Goal: Information Seeking & Learning: Find specific fact

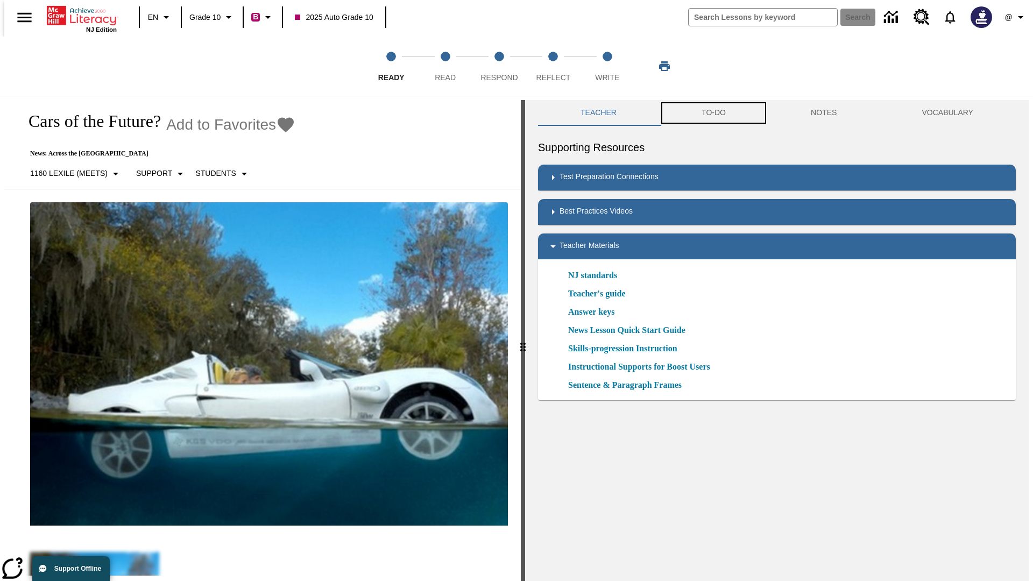
click at [713, 113] on button "TO-DO" at bounding box center [713, 113] width 109 height 26
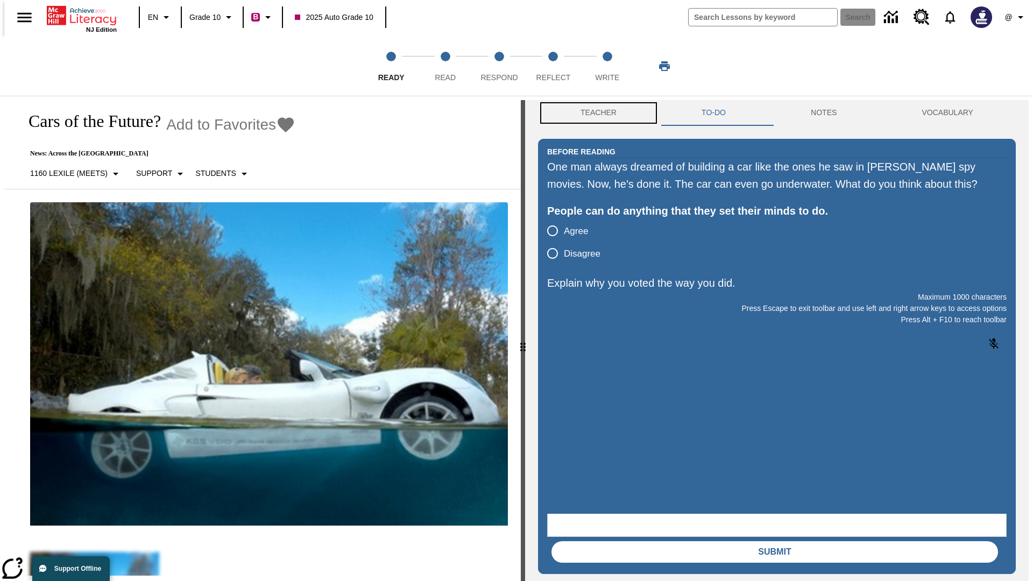
scroll to position [1, 0]
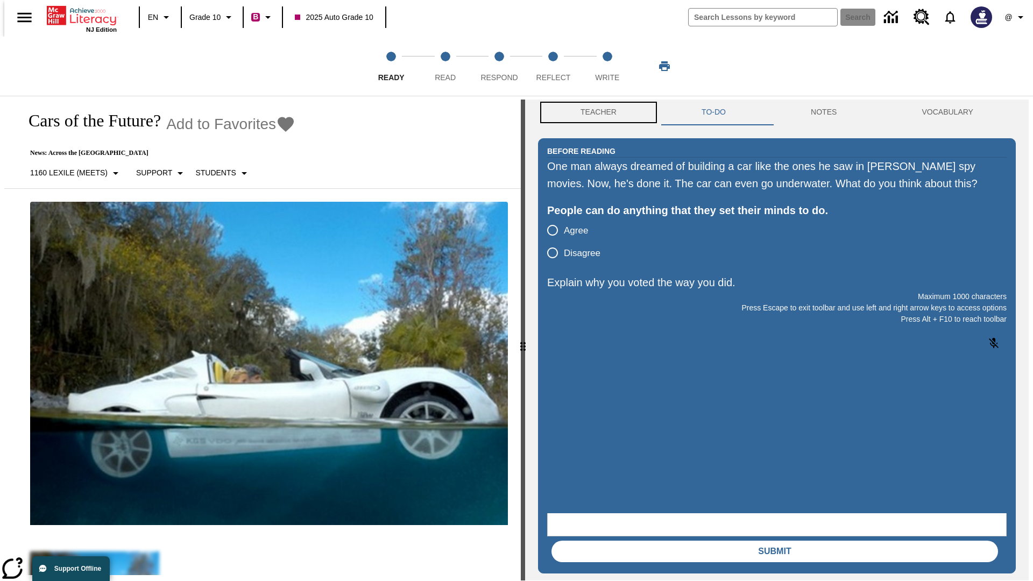
click at [595, 113] on button "Teacher" at bounding box center [598, 113] width 121 height 26
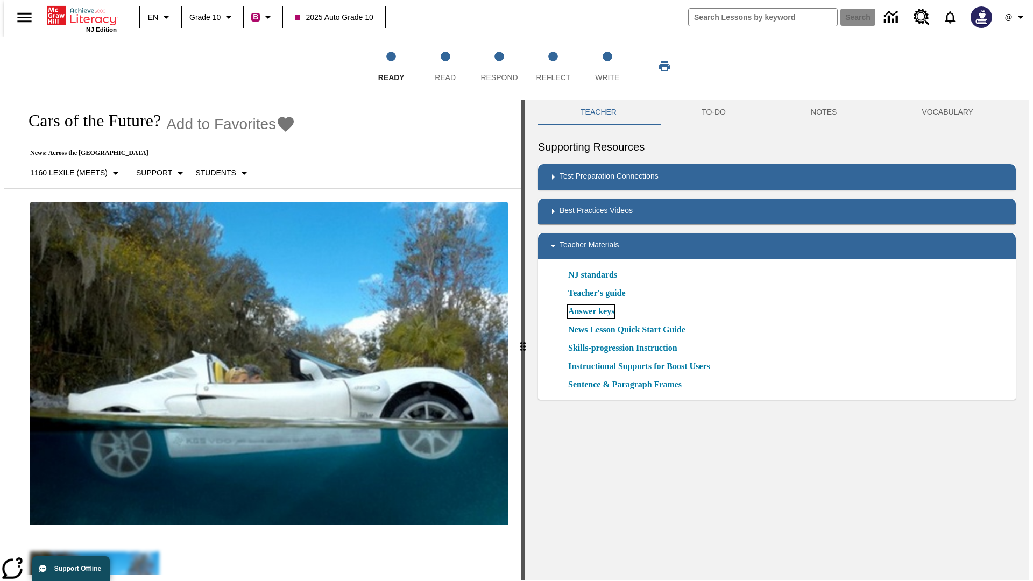
click at [591, 312] on link "Answer keys" at bounding box center [591, 311] width 46 height 13
click at [445, 66] on span "Read" at bounding box center [445, 72] width 21 height 19
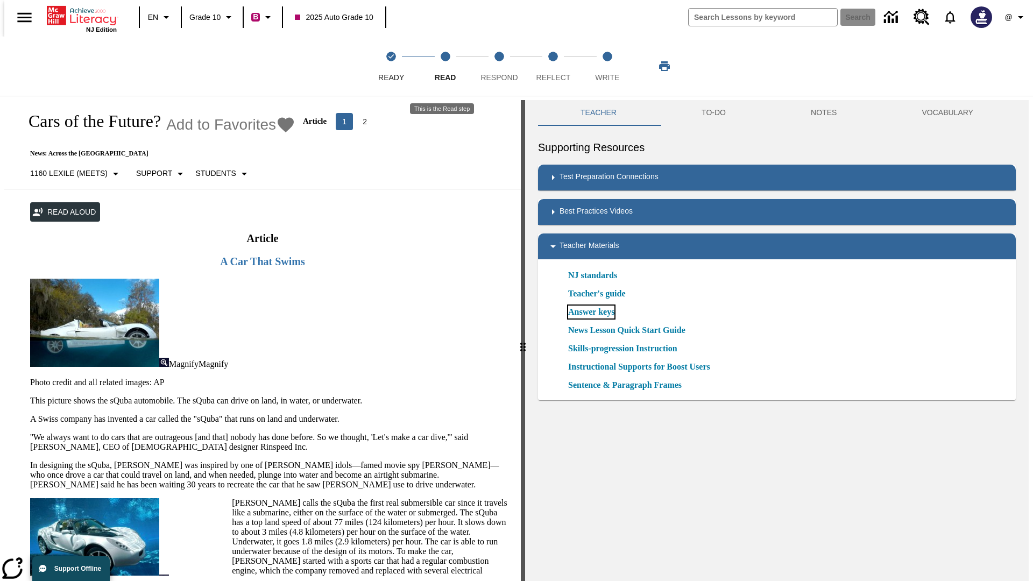
click at [591, 312] on link "Answer keys" at bounding box center [591, 312] width 46 height 13
click at [499, 66] on span "Respond" at bounding box center [498, 72] width 37 height 19
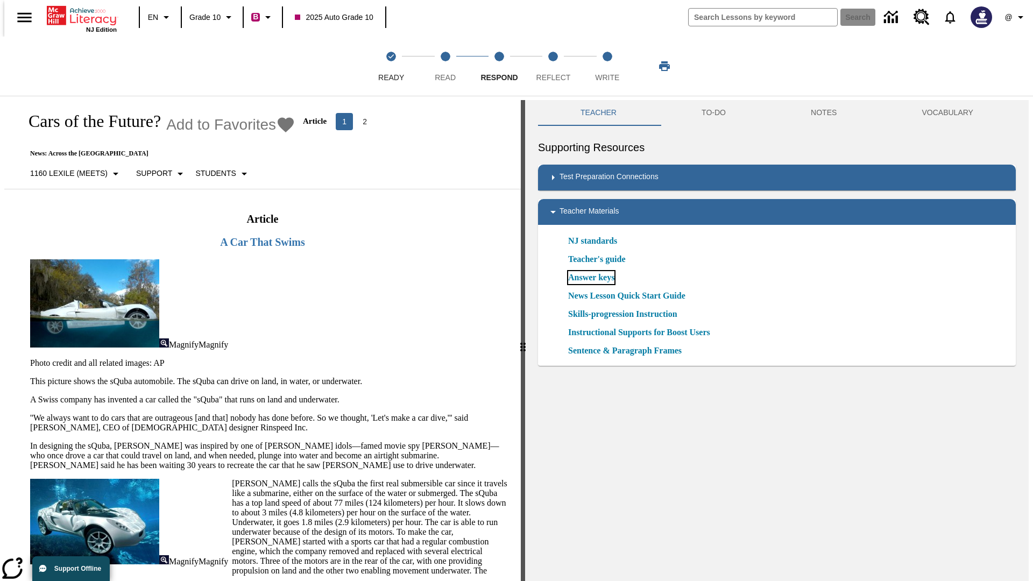
click at [591, 278] on link "Answer keys" at bounding box center [591, 277] width 46 height 13
